Goal: Navigation & Orientation: Find specific page/section

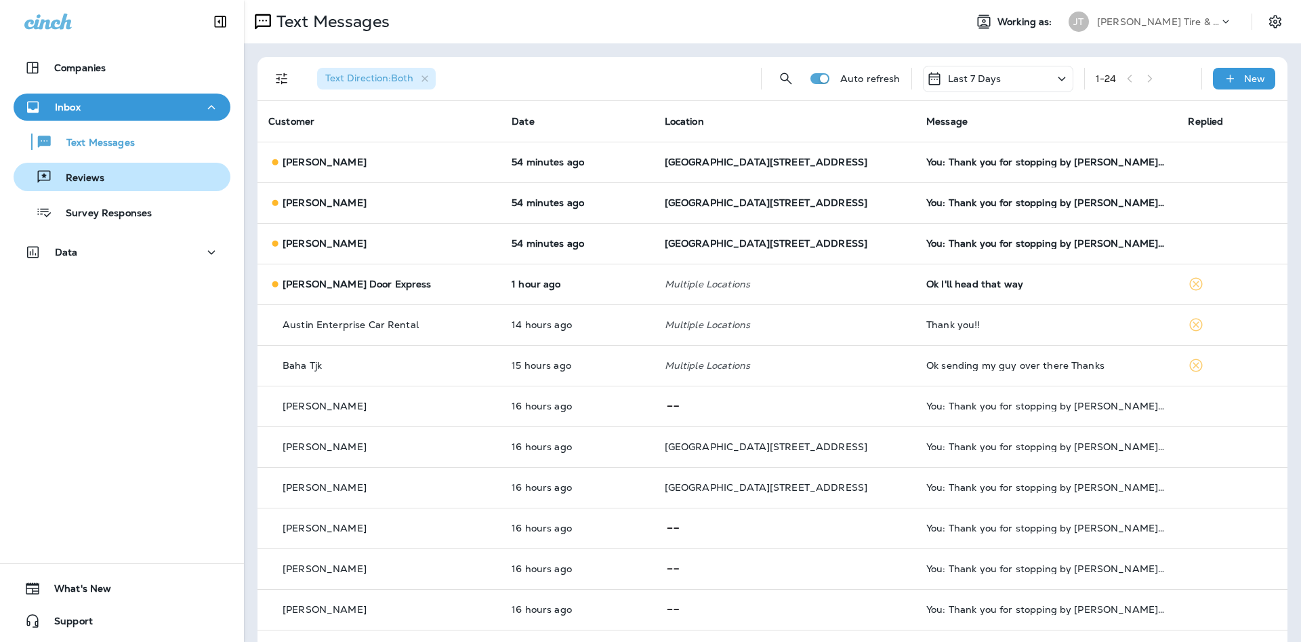
click at [157, 179] on div "Reviews" at bounding box center [122, 177] width 206 height 20
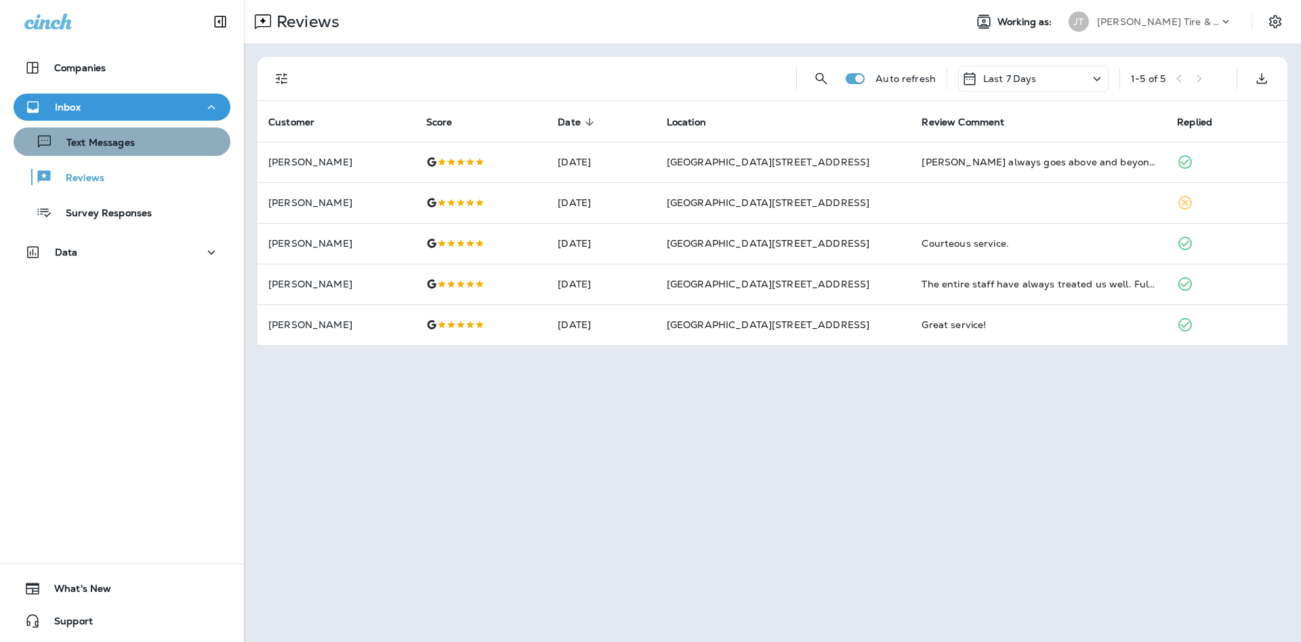
click at [114, 147] on p "Text Messages" at bounding box center [94, 143] width 82 height 13
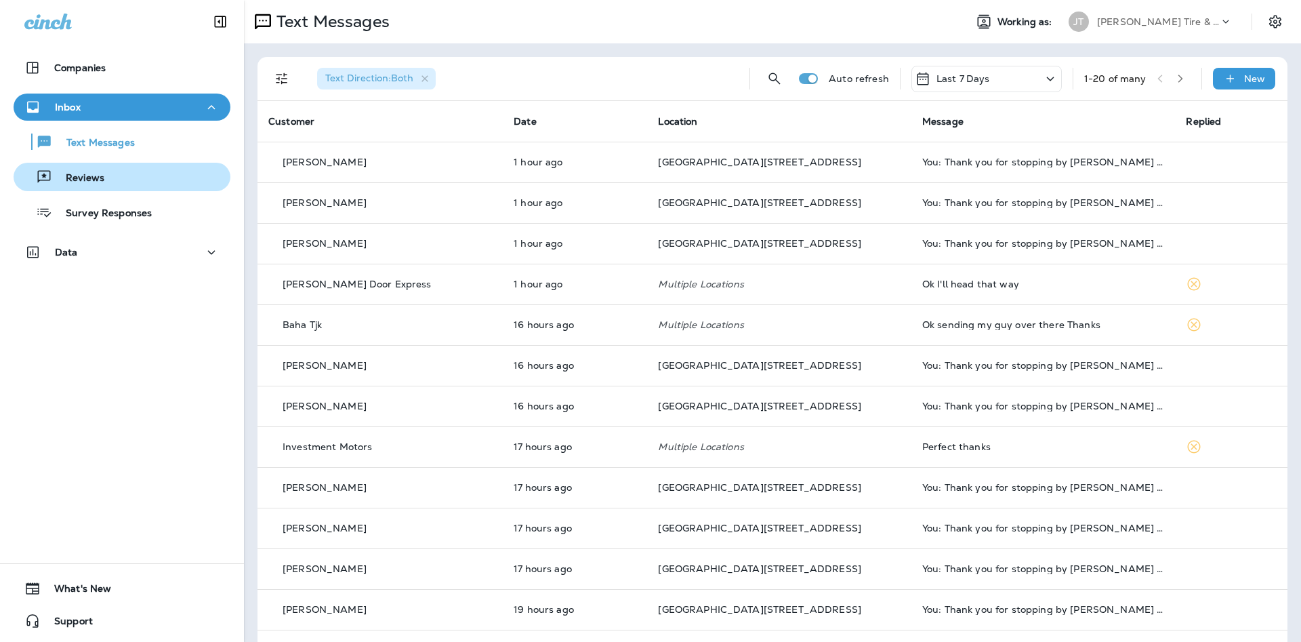
click at [162, 180] on div "Reviews" at bounding box center [122, 177] width 206 height 20
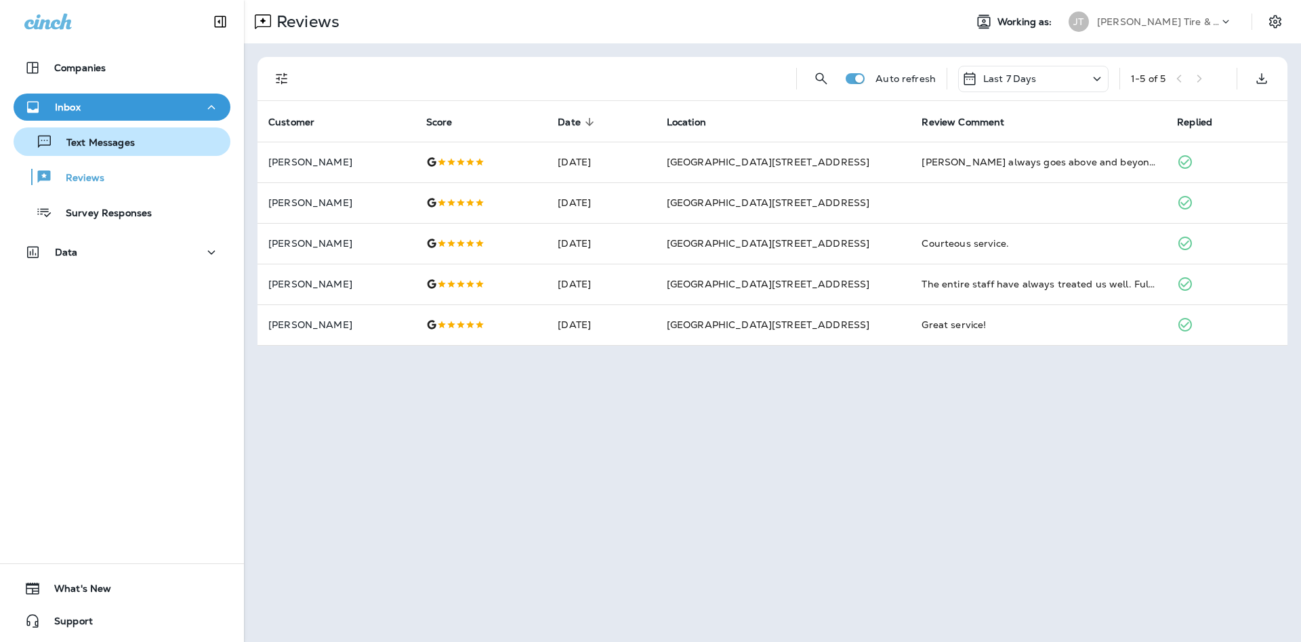
click at [169, 148] on div "Text Messages" at bounding box center [122, 141] width 206 height 20
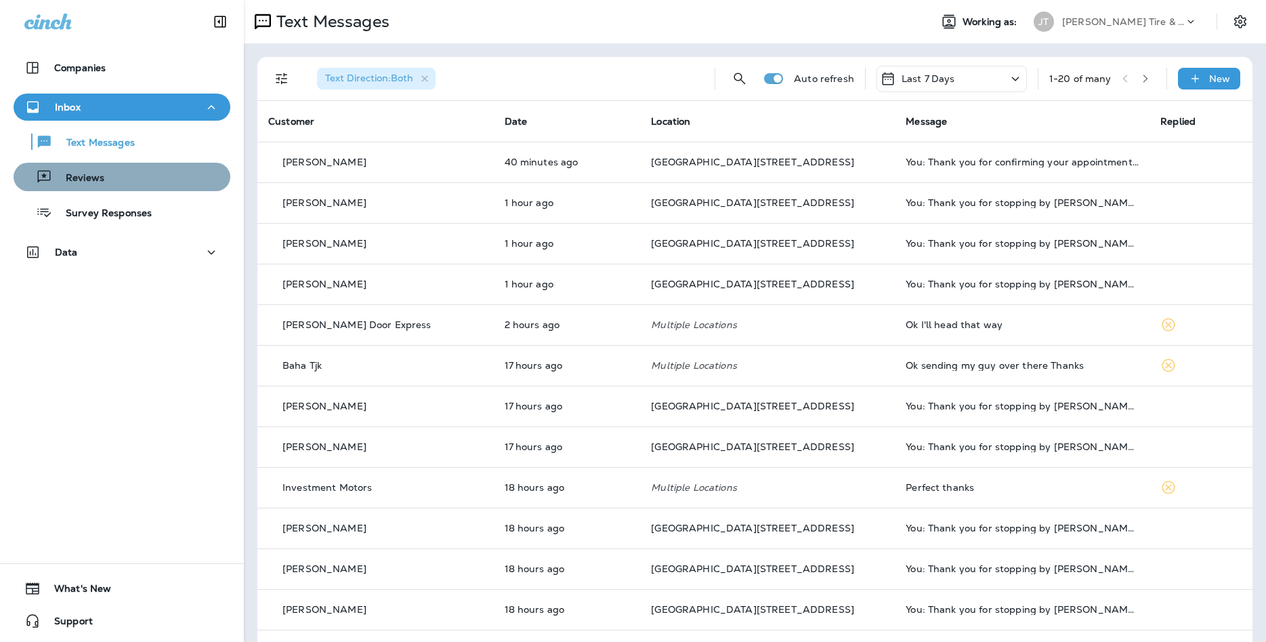
click at [137, 184] on div "Reviews" at bounding box center [122, 177] width 206 height 20
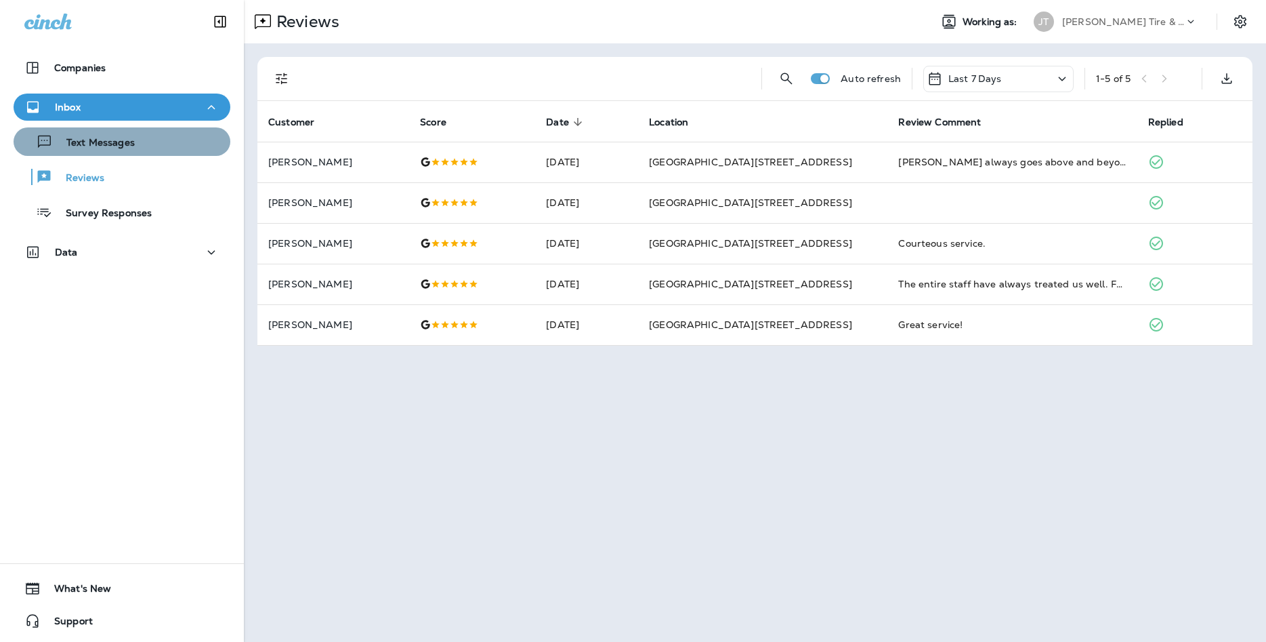
click at [193, 148] on div "Text Messages" at bounding box center [122, 141] width 206 height 20
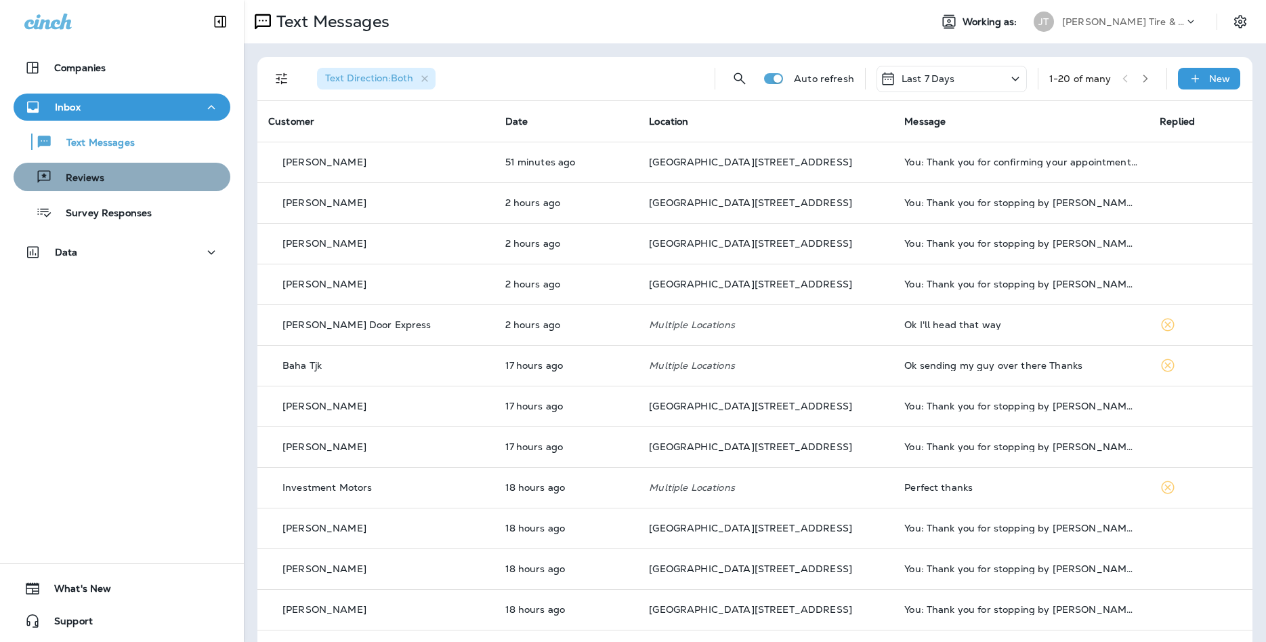
click at [84, 176] on p "Reviews" at bounding box center [78, 178] width 52 height 13
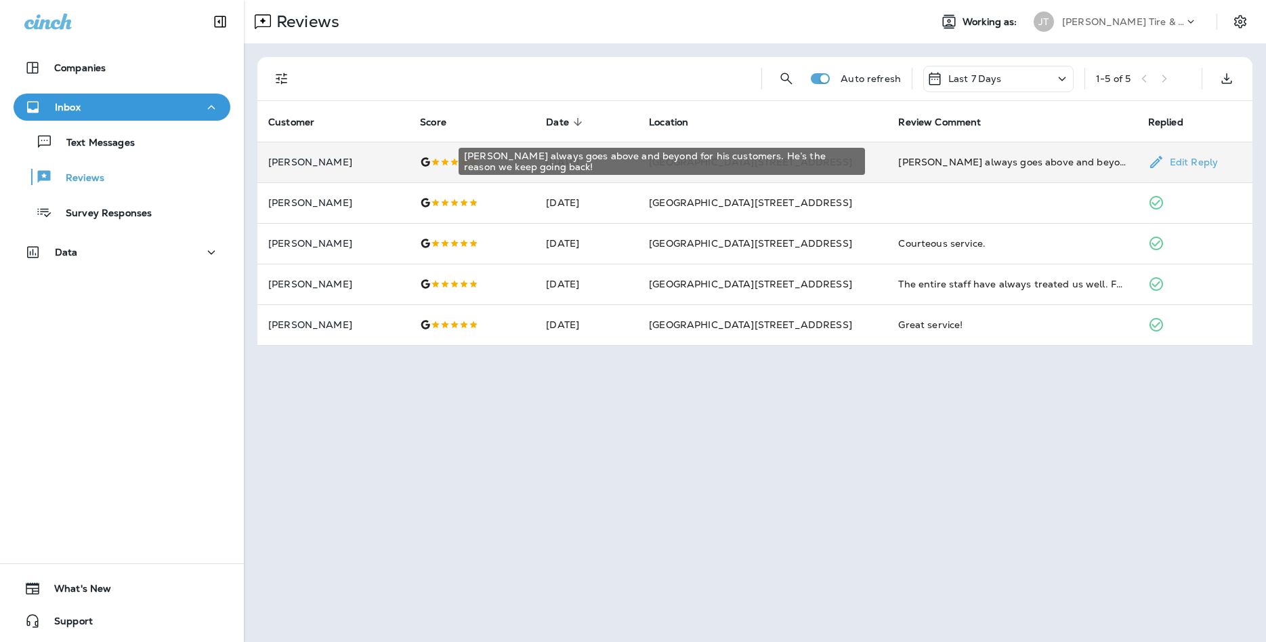
click at [681, 160] on div "[PERSON_NAME] always goes above and beyond for his customers. He’s the reason w…" at bounding box center [1012, 162] width 228 height 14
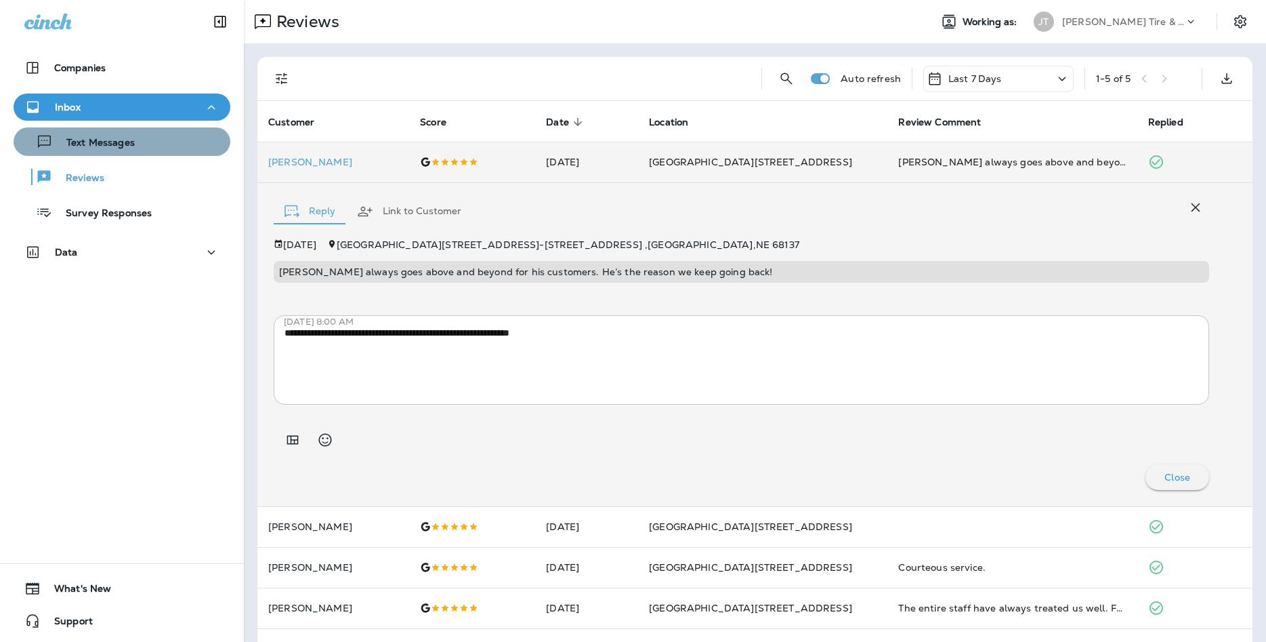
click at [167, 141] on div "Text Messages" at bounding box center [122, 141] width 206 height 20
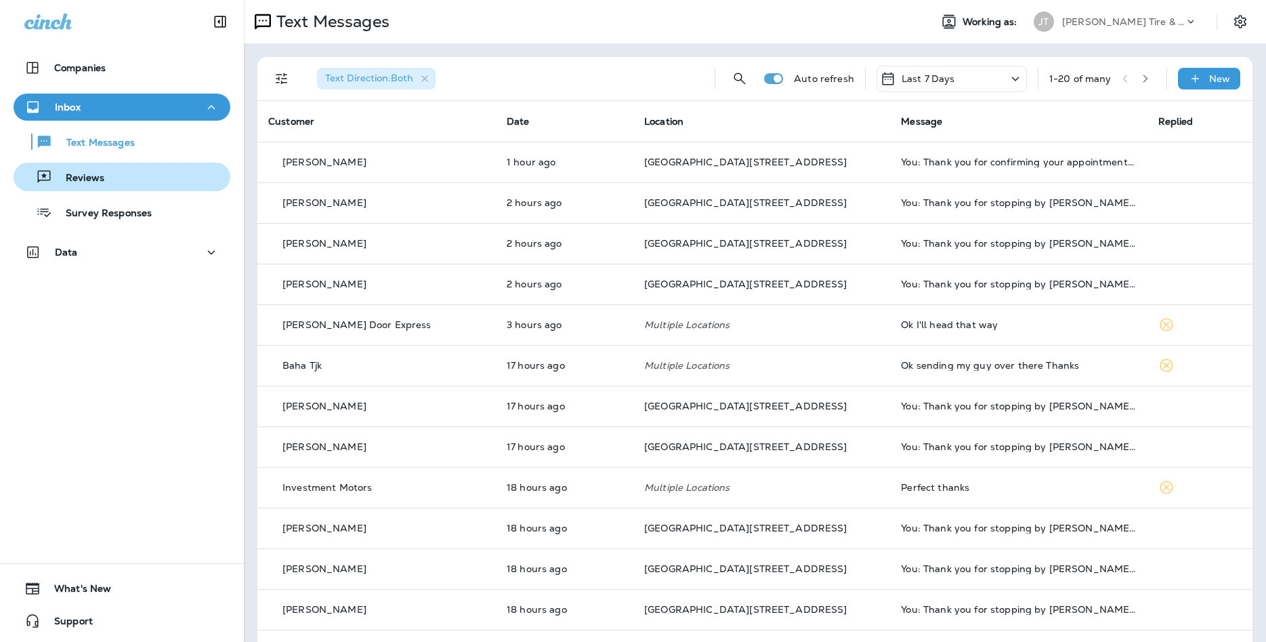
click at [184, 176] on div "Reviews" at bounding box center [122, 177] width 206 height 20
